Goal: Task Accomplishment & Management: Manage account settings

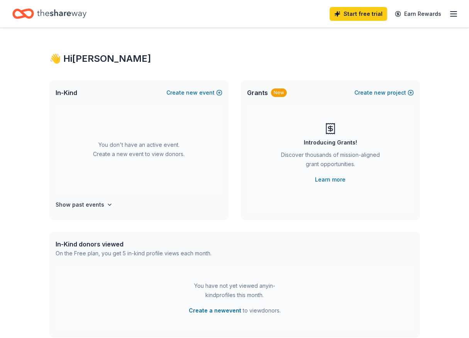
click at [454, 14] on icon "button" at bounding box center [453, 13] width 9 height 9
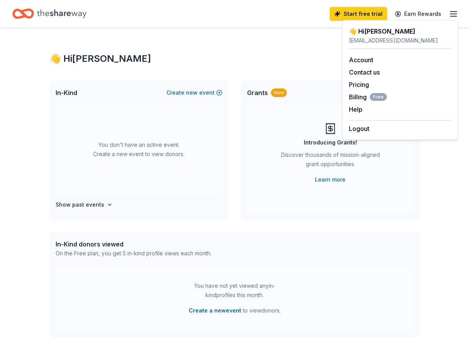
click at [52, 15] on icon "Home" at bounding box center [61, 13] width 49 height 8
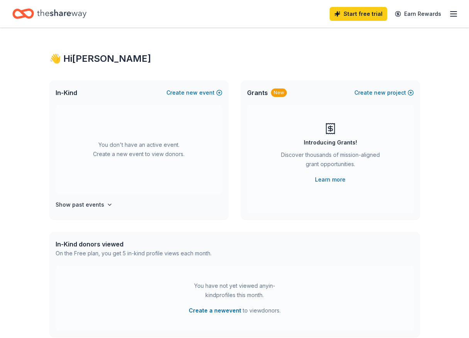
click at [453, 15] on icon "button" at bounding box center [453, 13] width 9 height 9
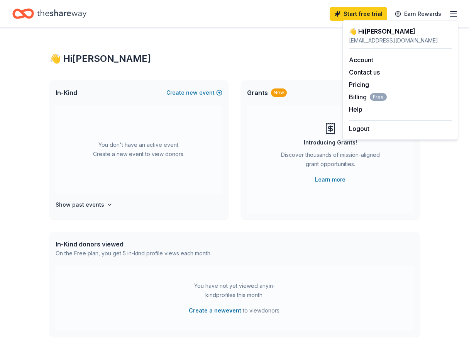
click at [243, 62] on div "👋 Hi [PERSON_NAME]" at bounding box center [234, 59] width 371 height 12
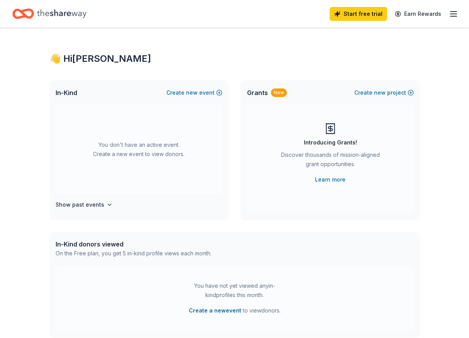
click at [453, 17] on icon "button" at bounding box center [453, 13] width 9 height 9
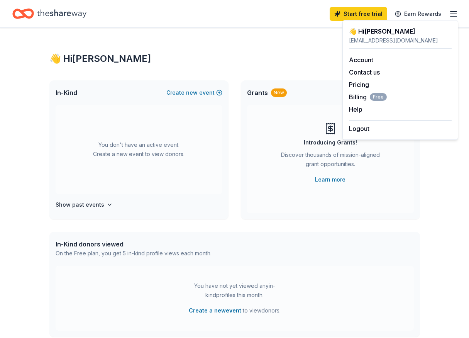
click at [171, 30] on div "👋 Hi [PERSON_NAME] In-Kind Create new event You don't have an active event. Cre…" at bounding box center [234, 253] width 395 height 451
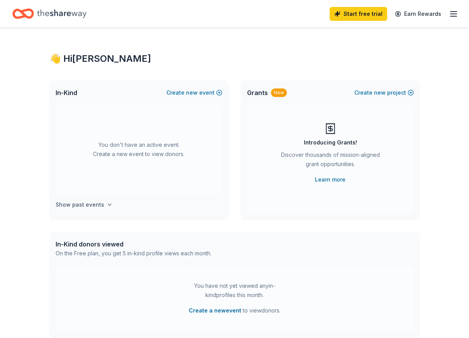
click at [84, 203] on h4 "Show past events" at bounding box center [80, 204] width 49 height 9
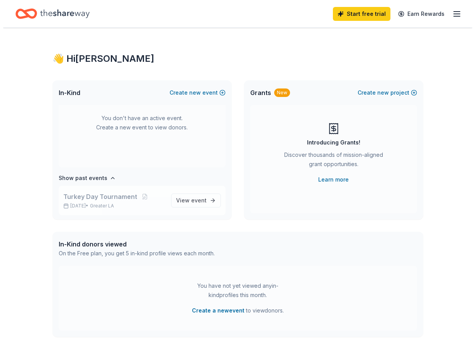
scroll to position [29, 0]
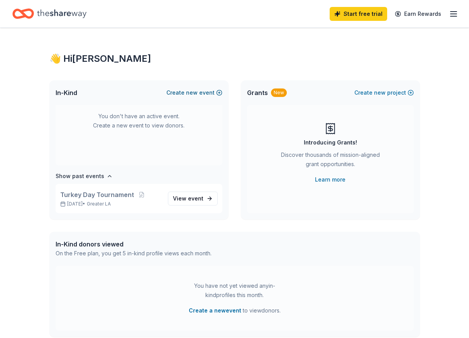
click at [212, 90] on button "Create new event" at bounding box center [194, 92] width 56 height 9
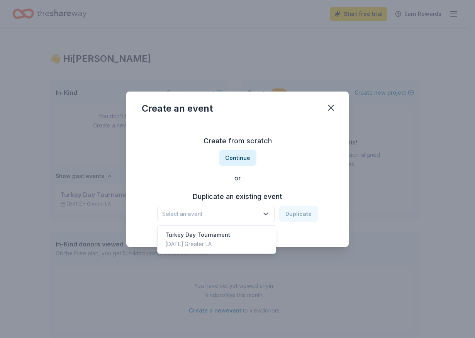
click at [230, 212] on span "Select an event" at bounding box center [210, 213] width 97 height 9
click at [232, 228] on div "Turkey Day Tournament [DATE] · Greater LA" at bounding box center [216, 239] width 115 height 25
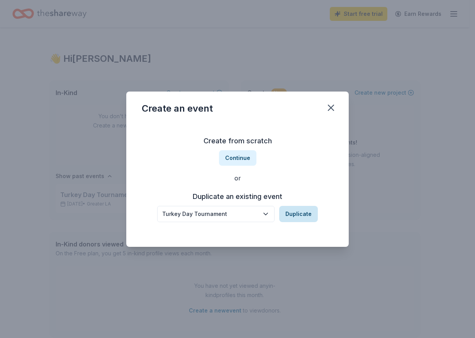
click at [295, 214] on button "Duplicate" at bounding box center [298, 214] width 39 height 16
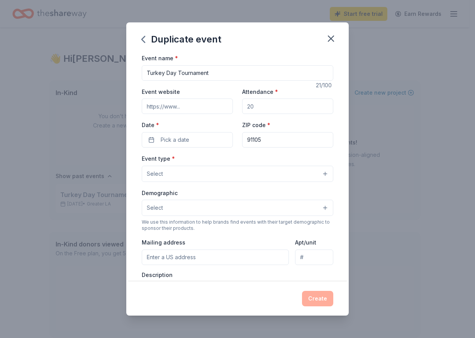
click at [206, 111] on input "Event website" at bounding box center [187, 105] width 91 height 15
click at [323, 299] on div "Create" at bounding box center [238, 298] width 192 height 15
click at [273, 131] on div "ZIP code * 91105" at bounding box center [287, 133] width 91 height 27
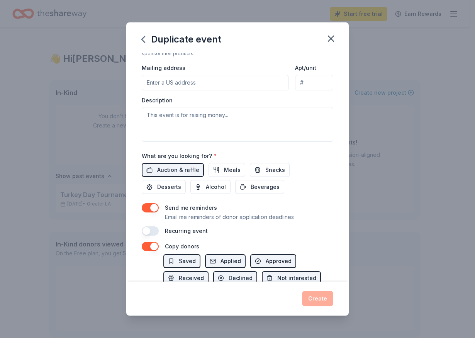
scroll to position [226, 0]
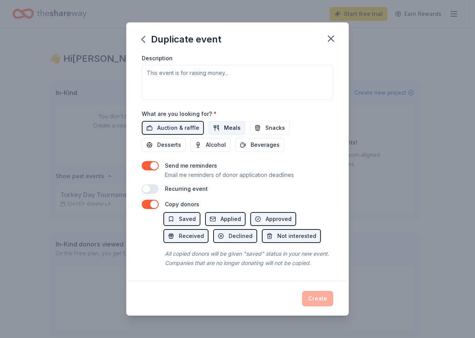
click at [234, 123] on span "Meals" at bounding box center [232, 127] width 17 height 9
click at [274, 121] on button "Snacks" at bounding box center [270, 128] width 40 height 14
drag, startPoint x: 182, startPoint y: 132, endPoint x: 213, endPoint y: 136, distance: 31.2
click at [184, 138] on button "Desserts" at bounding box center [164, 145] width 44 height 14
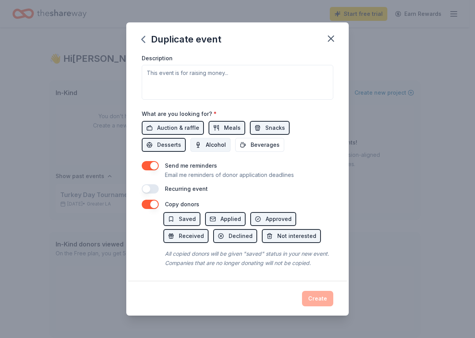
drag, startPoint x: 213, startPoint y: 136, endPoint x: 217, endPoint y: 136, distance: 4.6
click at [213, 140] on span "Alcohol" at bounding box center [216, 144] width 20 height 9
click at [214, 140] on span "Alcohol" at bounding box center [216, 144] width 20 height 9
click at [257, 140] on span "Beverages" at bounding box center [265, 144] width 29 height 9
click at [151, 161] on button "button" at bounding box center [150, 165] width 17 height 9
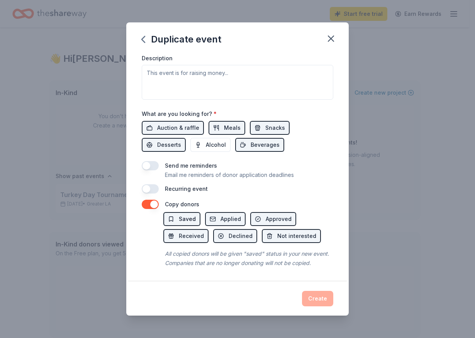
click at [182, 214] on span "Saved" at bounding box center [187, 218] width 17 height 9
click at [155, 200] on button "button" at bounding box center [150, 204] width 17 height 9
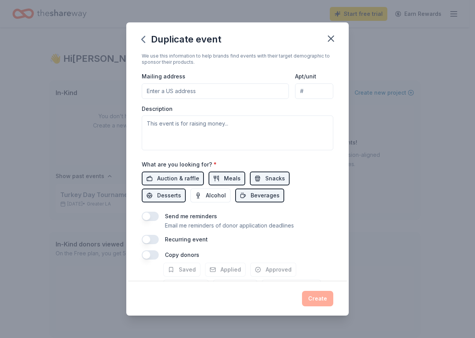
scroll to position [110, 0]
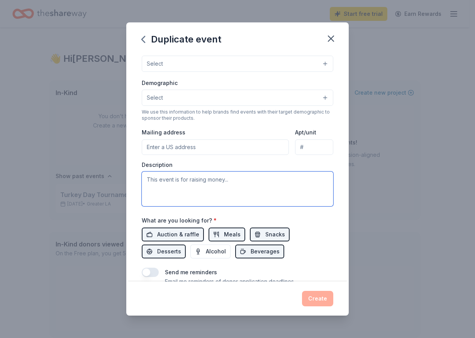
click at [232, 189] on textarea at bounding box center [238, 188] width 192 height 35
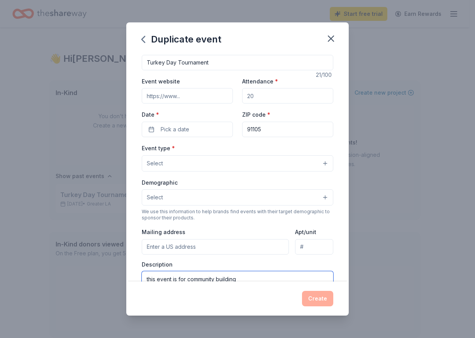
scroll to position [0, 0]
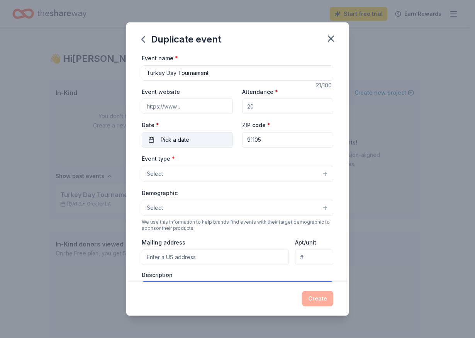
type textarea "this event is for community building"
click at [213, 141] on button "Pick a date" at bounding box center [187, 139] width 91 height 15
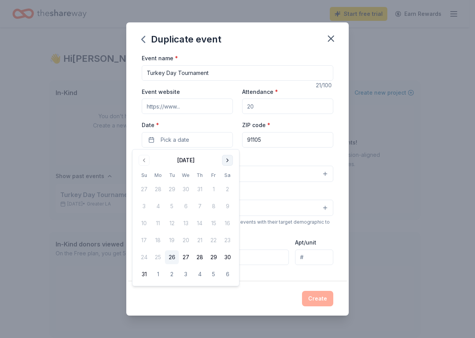
click at [229, 162] on button "Go to next month" at bounding box center [227, 160] width 11 height 11
click at [229, 160] on button "Go to next month" at bounding box center [227, 160] width 11 height 11
click at [229, 161] on button "Go to next month" at bounding box center [227, 160] width 11 height 11
click at [229, 189] on button "1" at bounding box center [228, 189] width 14 height 14
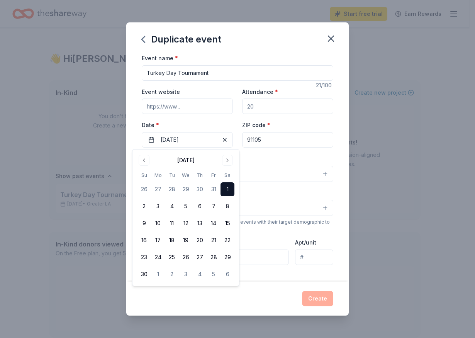
click at [314, 299] on div "Create" at bounding box center [238, 298] width 192 height 15
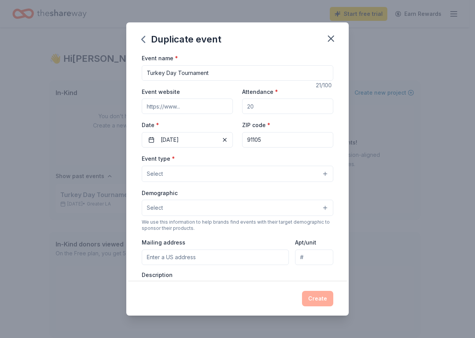
click at [280, 107] on input "Attendance *" at bounding box center [287, 105] width 91 height 15
type input "2"
type input "100"
click at [324, 122] on div "ZIP code * 91105" at bounding box center [287, 133] width 91 height 27
click at [323, 293] on div "Create" at bounding box center [238, 298] width 192 height 15
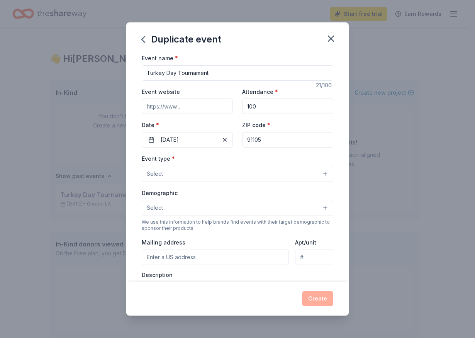
click at [218, 75] on input "Turkey Day Tournament" at bounding box center [238, 72] width 192 height 15
type input "Turkey Day Tournament (2025)"
click at [302, 92] on div "Attendance * 100" at bounding box center [287, 100] width 91 height 27
click at [275, 175] on button "Select" at bounding box center [238, 174] width 192 height 16
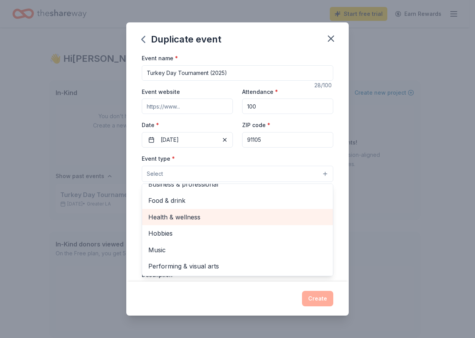
click at [273, 216] on span "Health & wellness" at bounding box center [237, 217] width 178 height 10
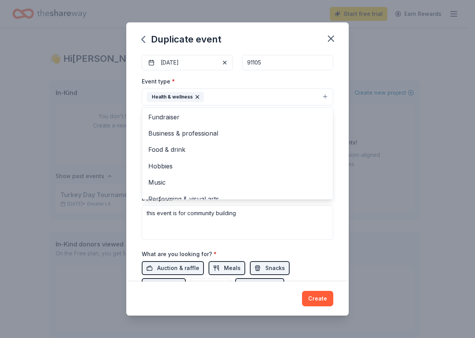
click at [328, 296] on div "Duplicate event Event name * Turkey Day Tournament (2025) 28 /100 Event website…" at bounding box center [237, 168] width 222 height 293
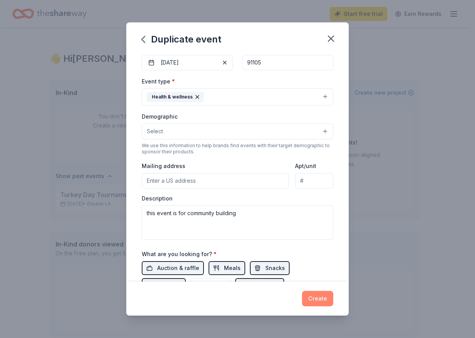
click at [319, 299] on button "Create" at bounding box center [317, 298] width 31 height 15
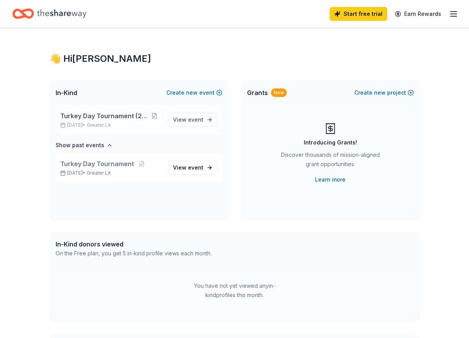
click at [120, 117] on span "Turkey Day Tournament (2025)" at bounding box center [103, 115] width 87 height 9
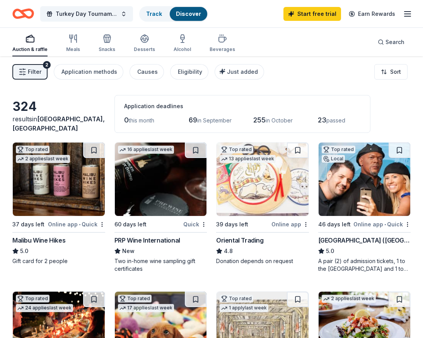
click at [293, 85] on div "Filter 2 Application methods Causes Eligibility Just added Sort" at bounding box center [211, 71] width 423 height 31
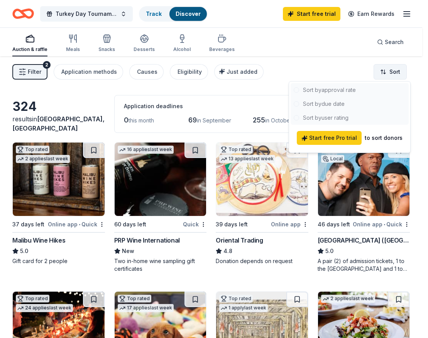
click at [385, 70] on html "Turkey Day Tournament (2025) Track Discover Start free trial Earn Rewards Aucti…" at bounding box center [214, 169] width 428 height 338
drag, startPoint x: 301, startPoint y: 88, endPoint x: 294, endPoint y: 88, distance: 7.0
click at [298, 88] on div at bounding box center [350, 104] width 118 height 42
click at [297, 88] on div at bounding box center [350, 104] width 118 height 42
click at [307, 62] on html "Turkey Day Tournament (2025) Track Discover Start free trial Earn Rewards Aucti…" at bounding box center [214, 169] width 428 height 338
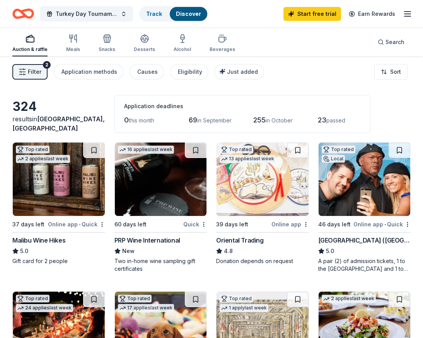
click at [28, 70] on span "Filter" at bounding box center [35, 71] width 14 height 9
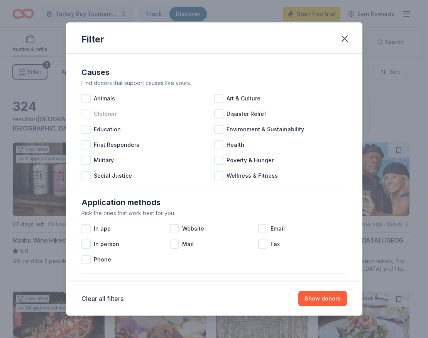
click at [111, 114] on span "Children" at bounding box center [105, 113] width 23 height 9
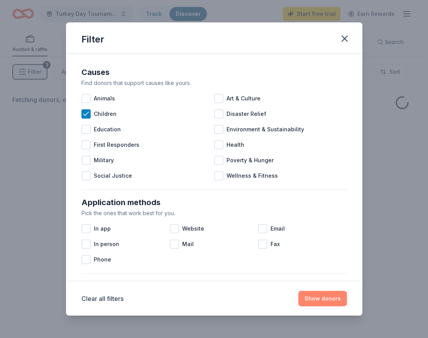
click at [318, 298] on button "Show donors" at bounding box center [323, 298] width 49 height 15
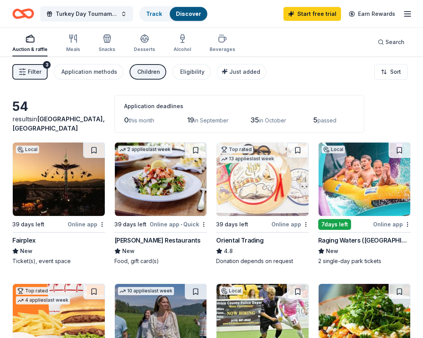
click at [69, 179] on img at bounding box center [59, 179] width 92 height 73
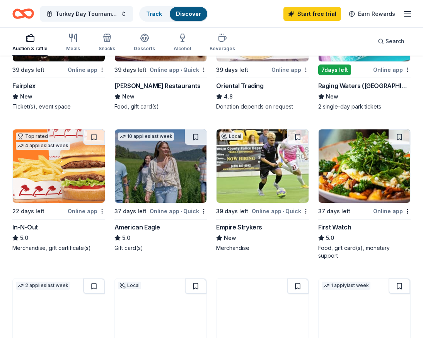
scroll to position [193, 0]
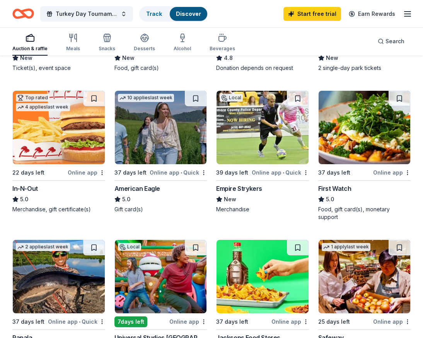
click at [260, 121] on img at bounding box center [262, 127] width 92 height 73
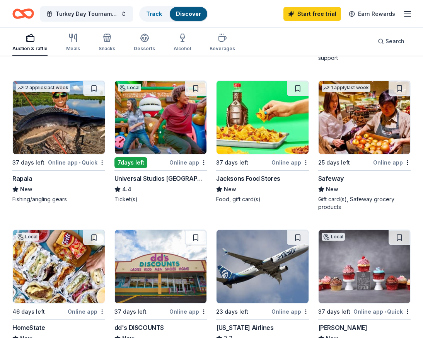
scroll to position [348, 0]
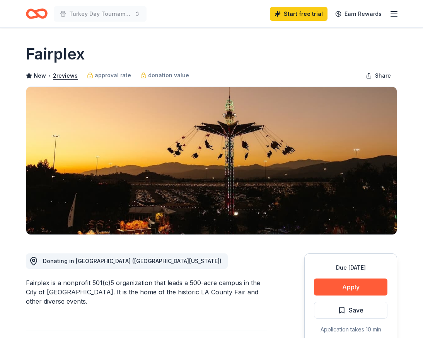
drag, startPoint x: 93, startPoint y: 51, endPoint x: 27, endPoint y: 51, distance: 66.4
click at [27, 51] on div "Fairplex" at bounding box center [211, 54] width 371 height 22
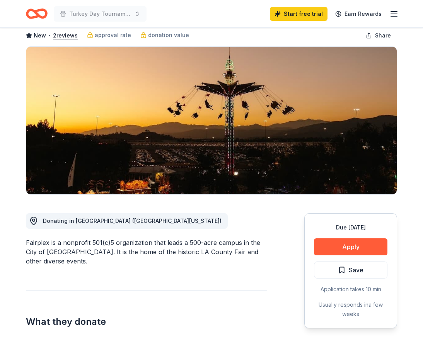
scroll to position [154, 0]
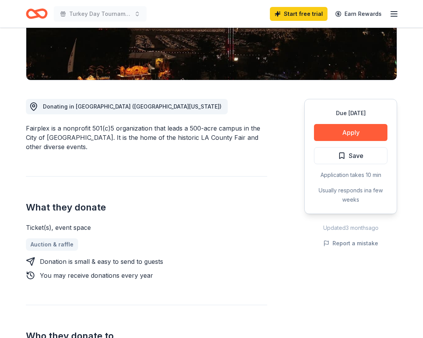
drag, startPoint x: 25, startPoint y: 127, endPoint x: 52, endPoint y: 132, distance: 27.0
click at [203, 154] on div "Donating in CA (Southern California) Fairplex is a nonprofit 501(c)5 organizati…" at bounding box center [146, 277] width 241 height 395
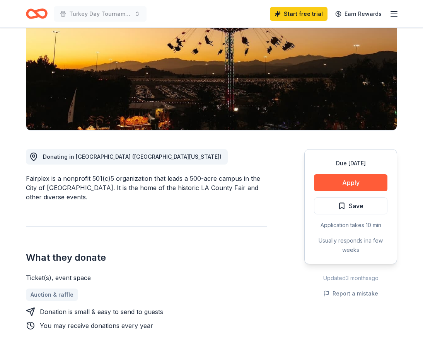
scroll to position [0, 0]
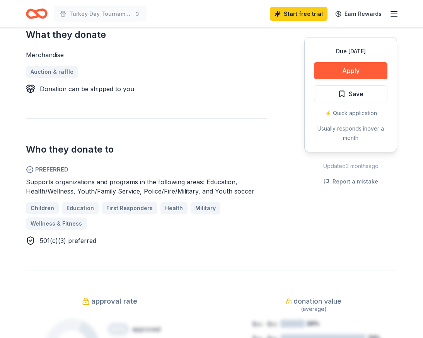
scroll to position [348, 0]
